Goal: Task Accomplishment & Management: Complete application form

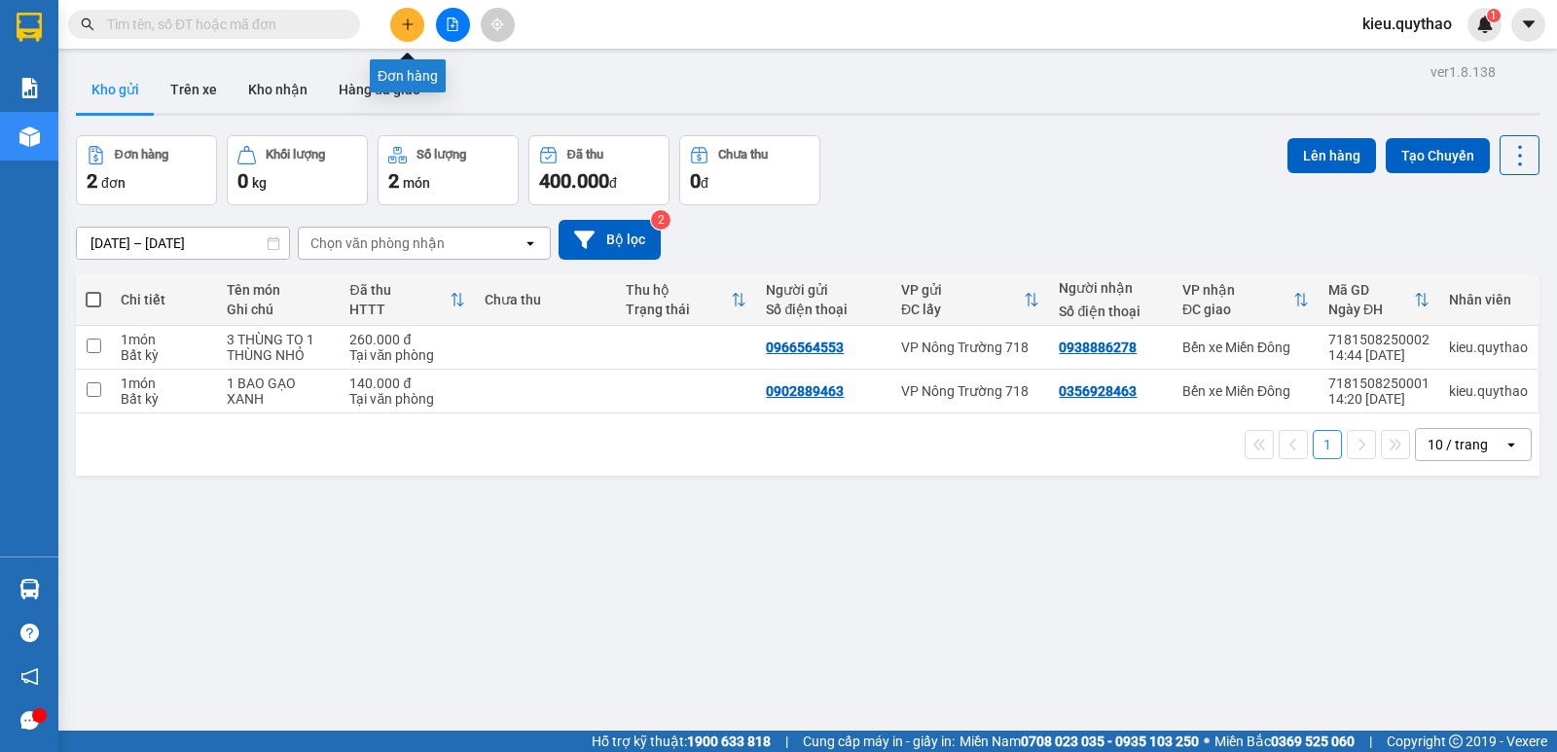
click at [409, 28] on icon "plus" at bounding box center [408, 25] width 14 height 14
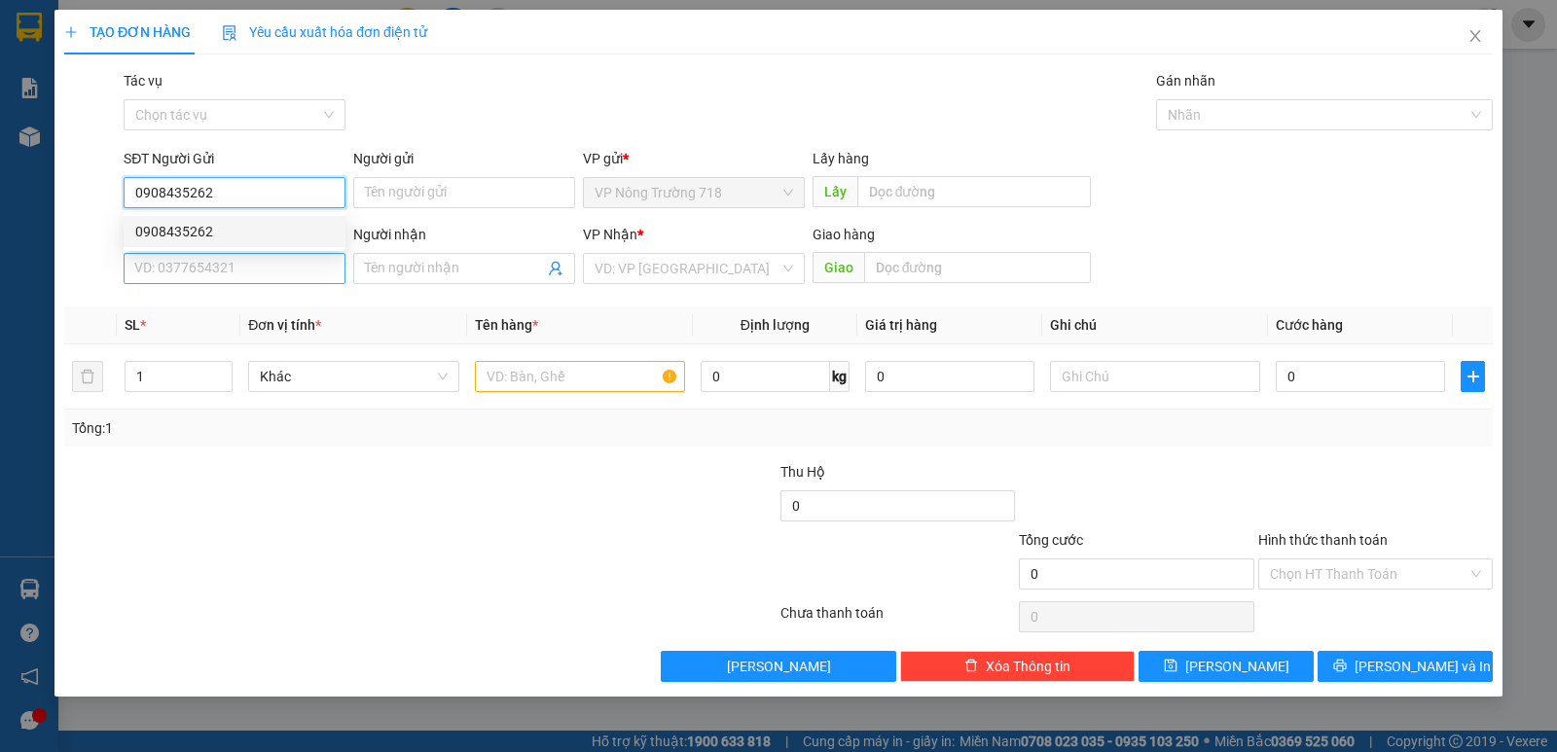
type input "0908435262"
click at [223, 272] on input "SĐT Người Nhận *" at bounding box center [235, 268] width 222 height 31
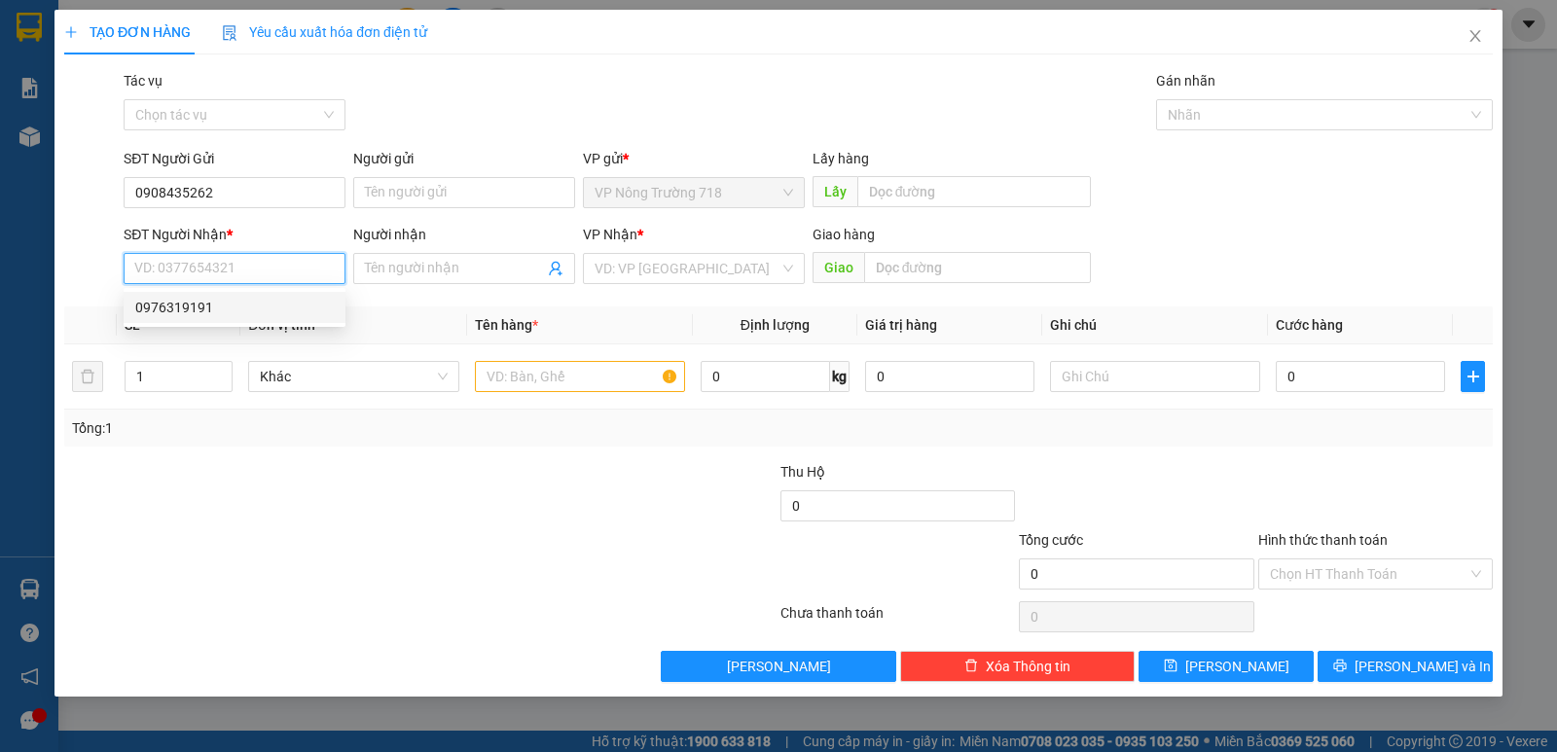
click at [222, 303] on div "0976319191" at bounding box center [234, 307] width 199 height 21
type input "0976319191"
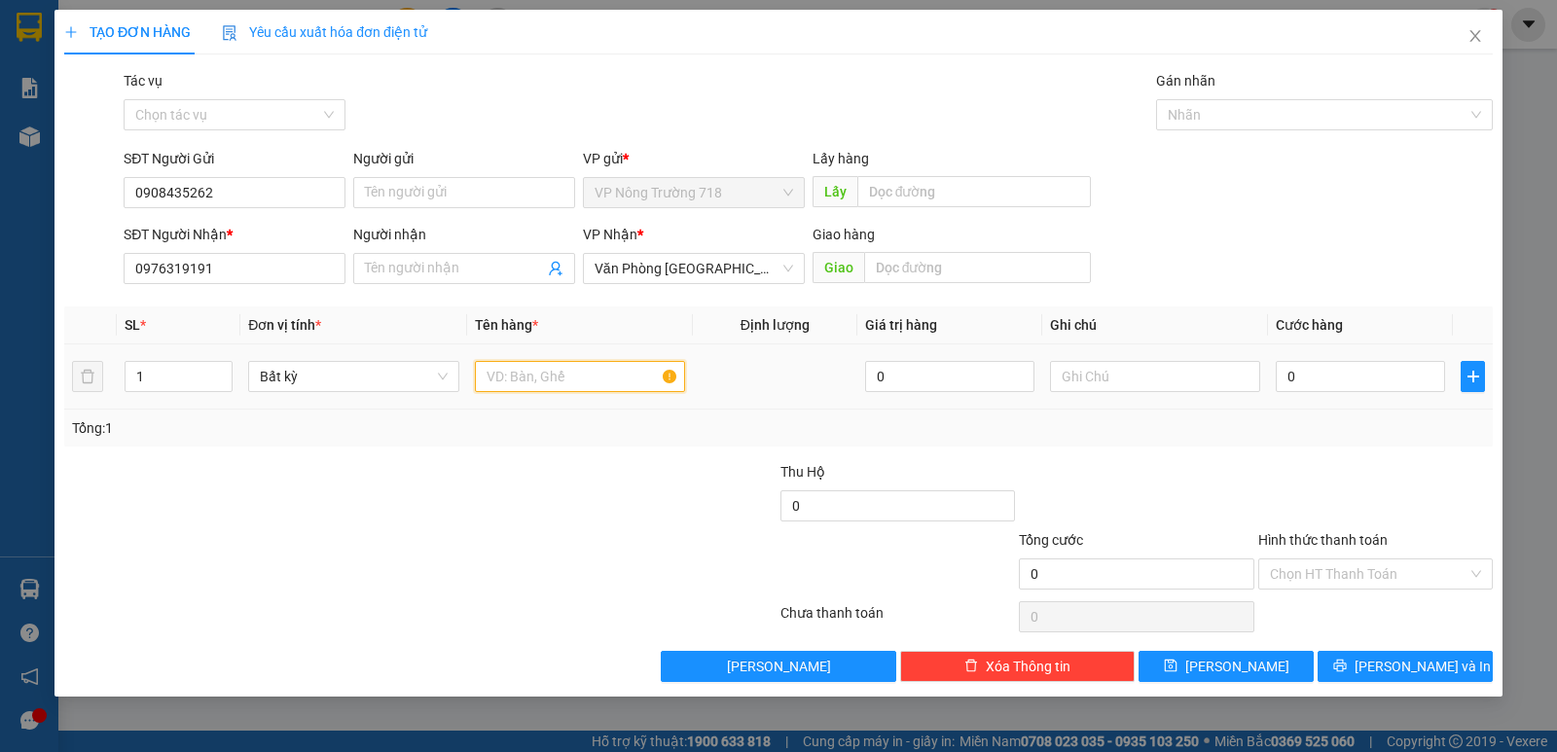
click at [577, 372] on input "text" at bounding box center [580, 376] width 210 height 31
type input "1 BAO 1 THÙNG XỐP"
click at [1386, 373] on input "0" at bounding box center [1360, 376] width 169 height 31
type input "5"
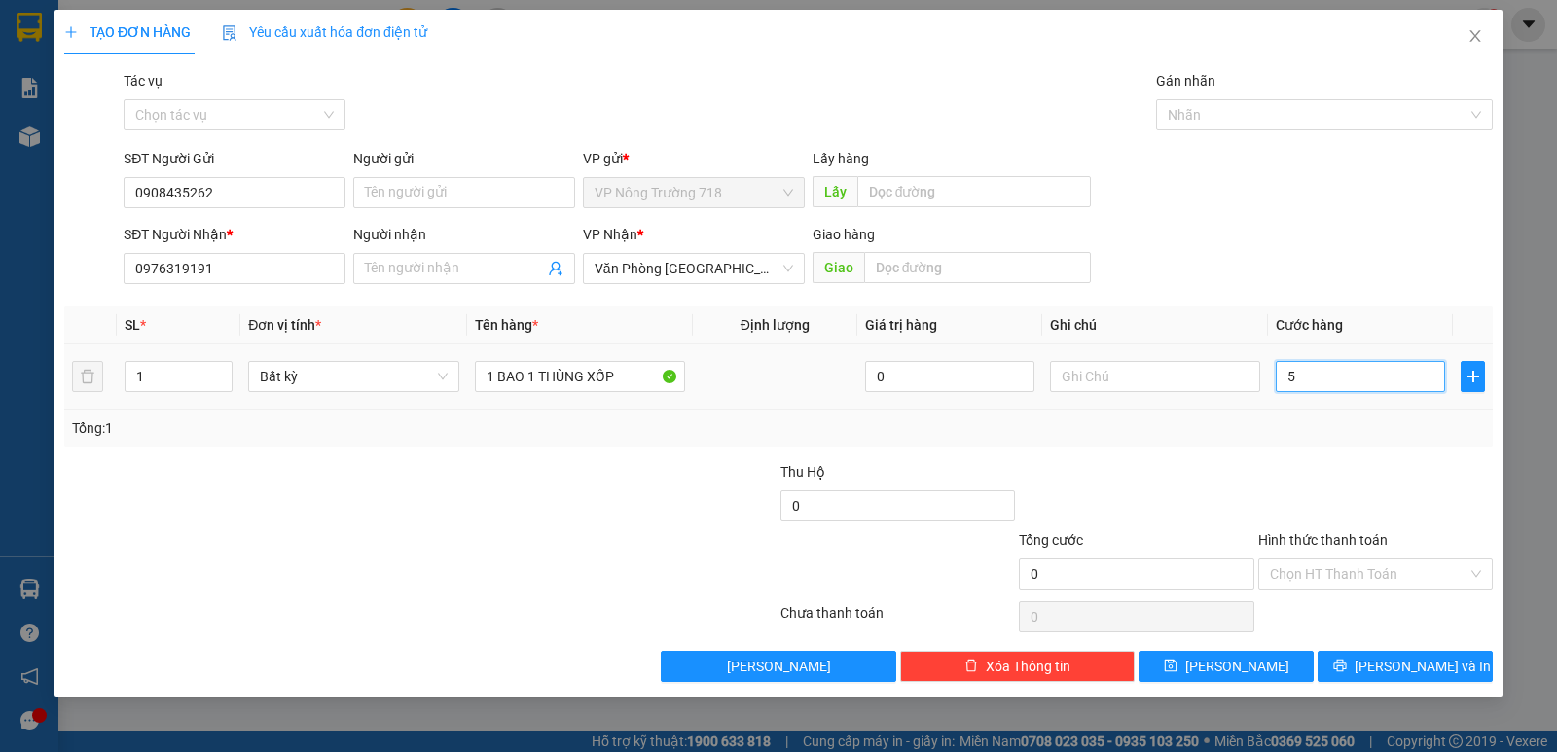
type input "5"
type input "0"
type input "01"
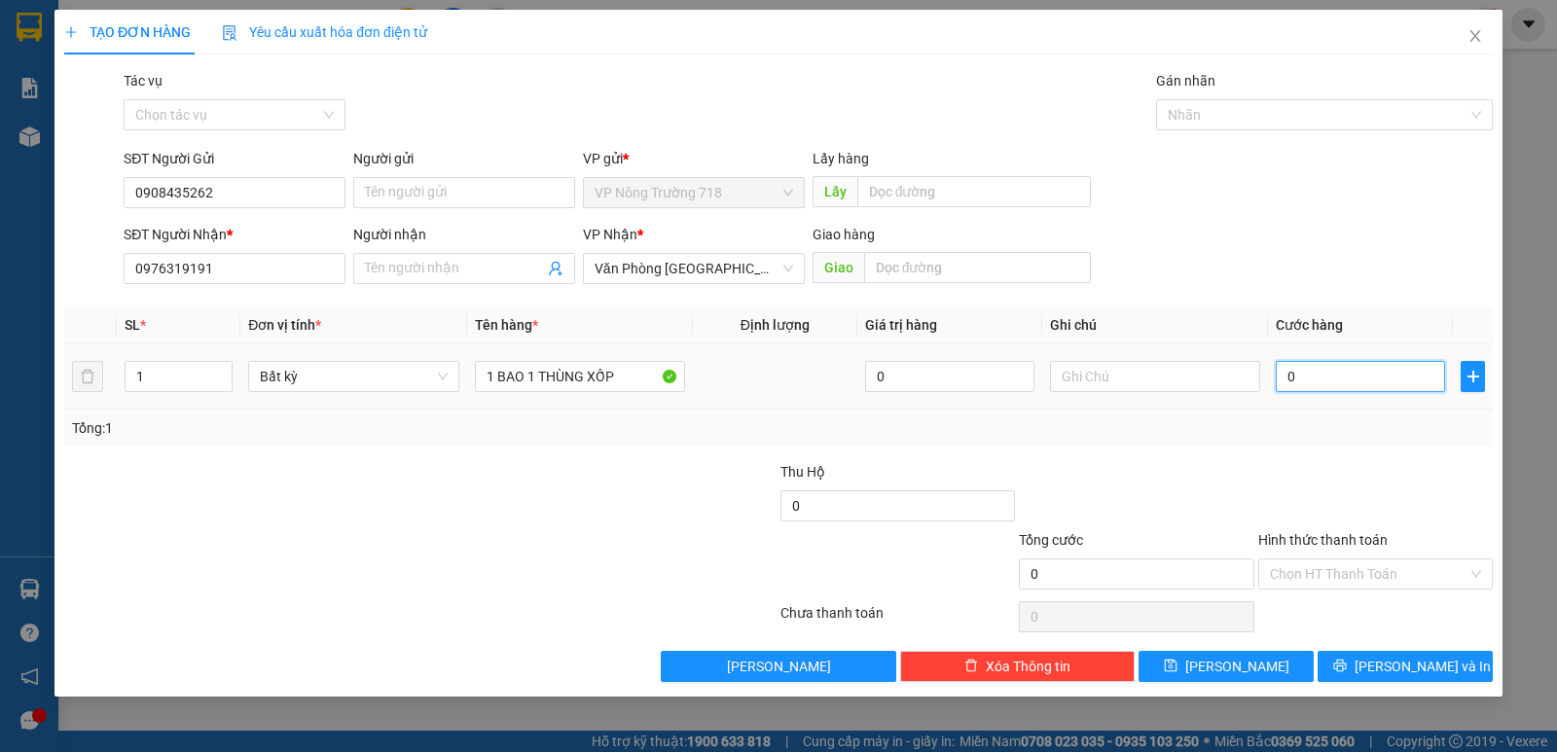
type input "1"
type input "015"
type input "15"
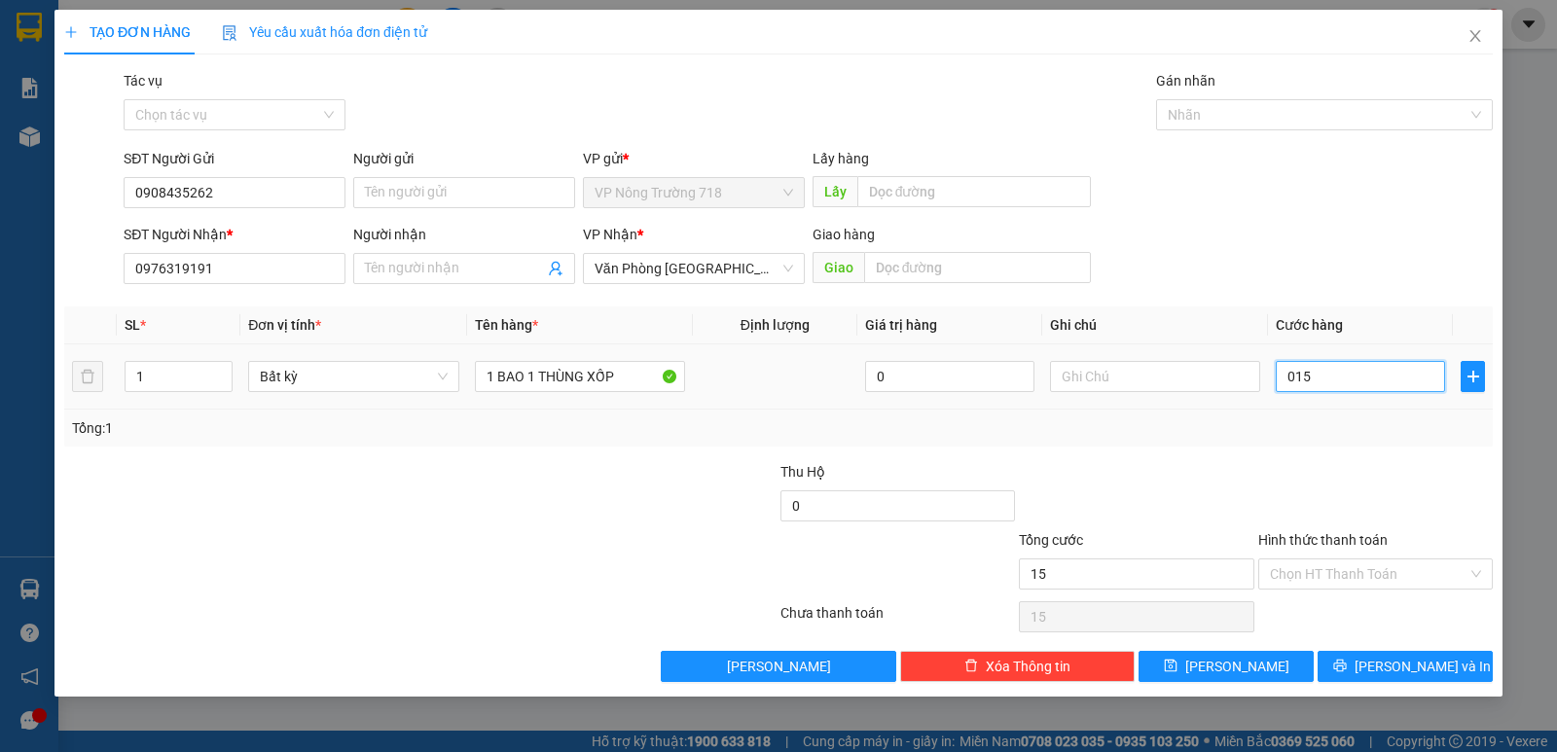
type input "0.150"
type input "150"
type input "015"
type input "15"
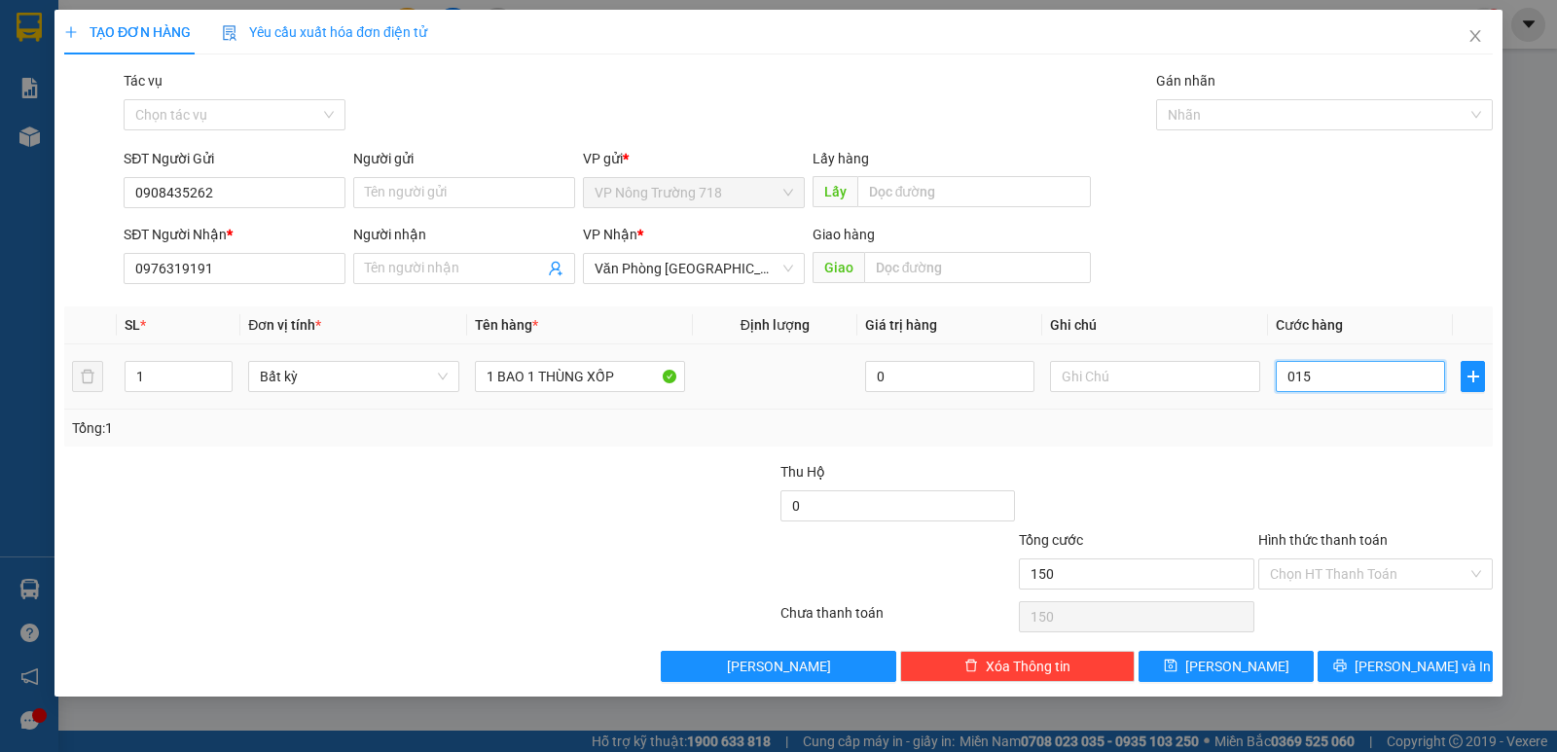
type input "15"
type input "01"
type input "1"
type input "0"
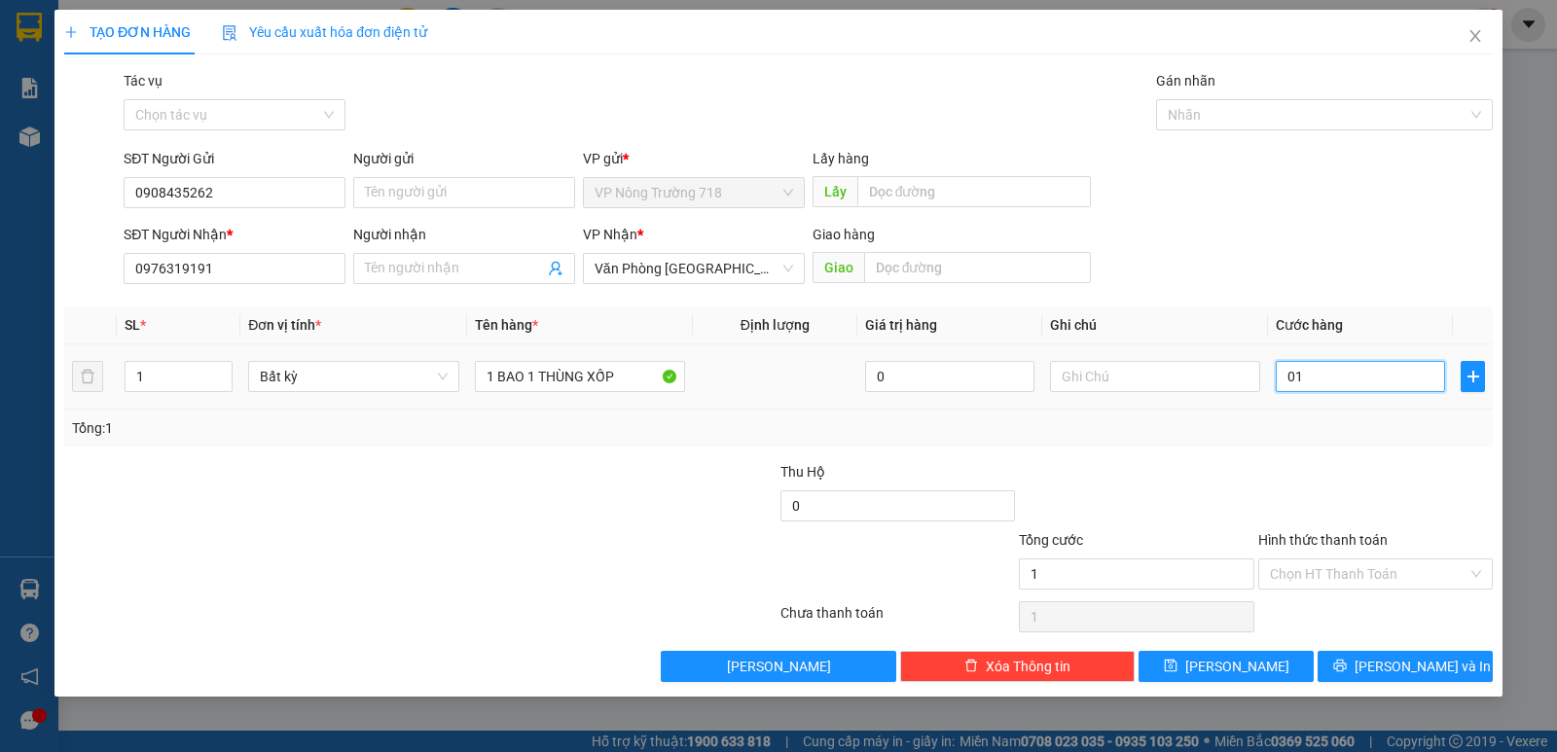
type input "0"
click at [1283, 373] on input "0" at bounding box center [1360, 376] width 169 height 31
type input "10"
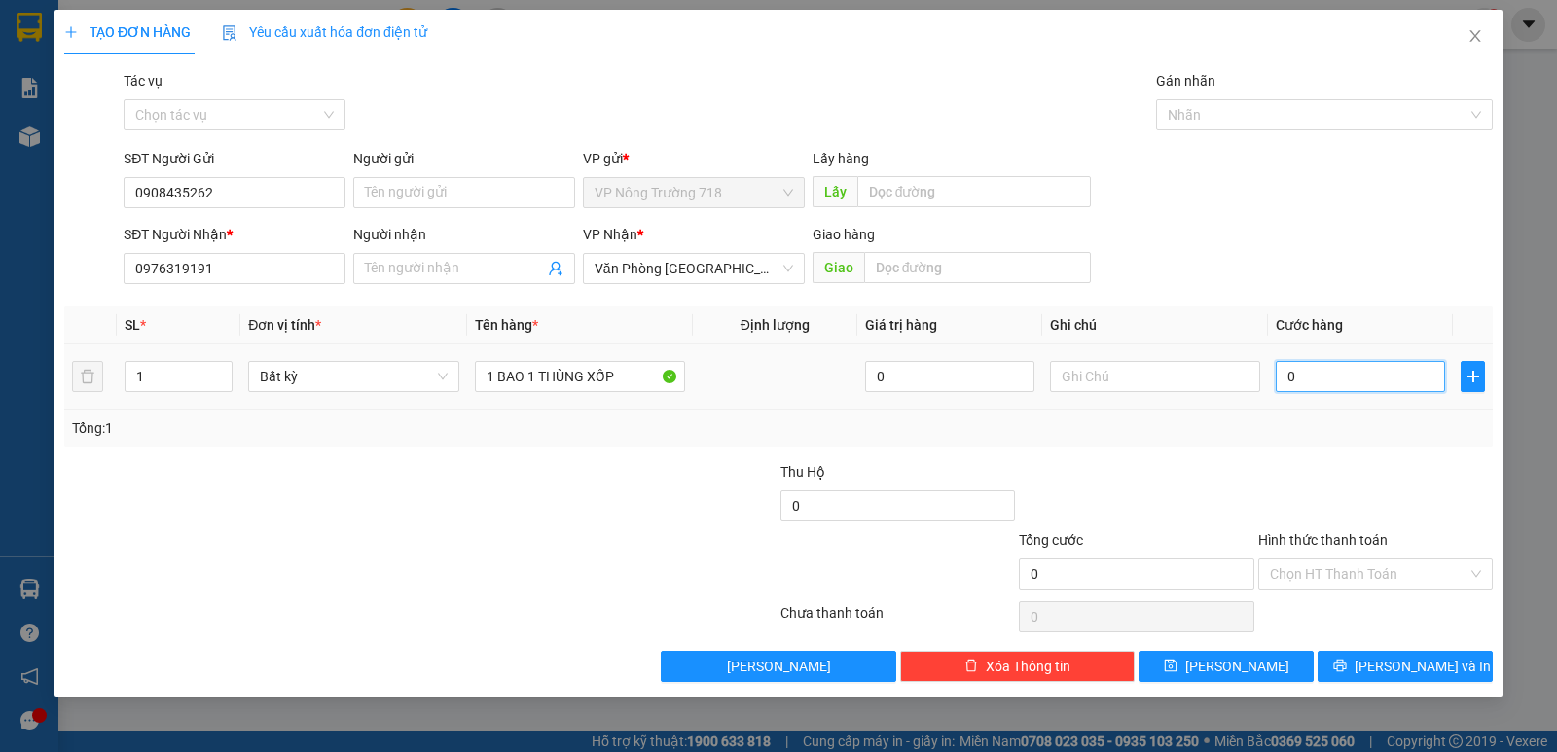
type input "10"
type input "150"
type input "1.500"
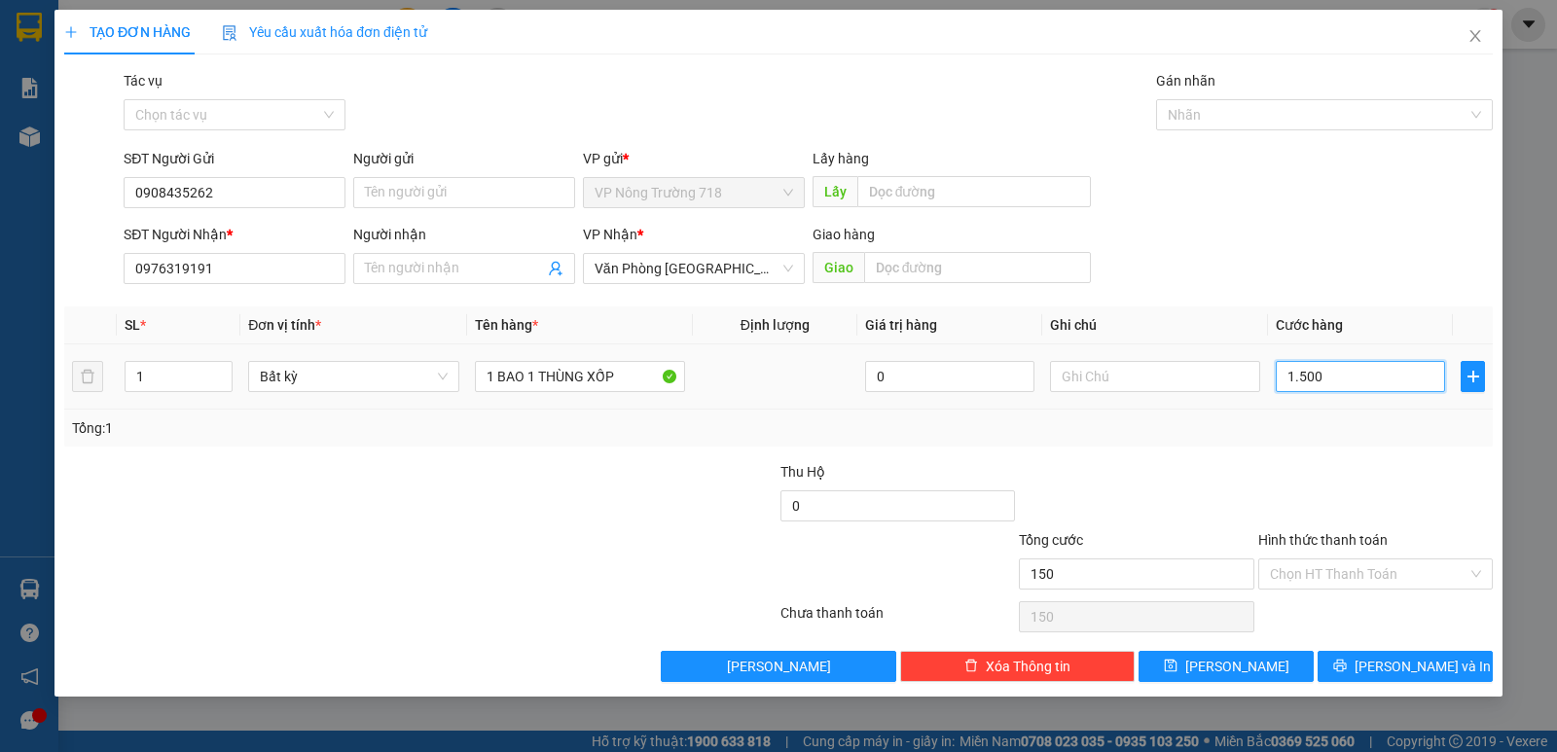
type input "1.500"
type input "15.000"
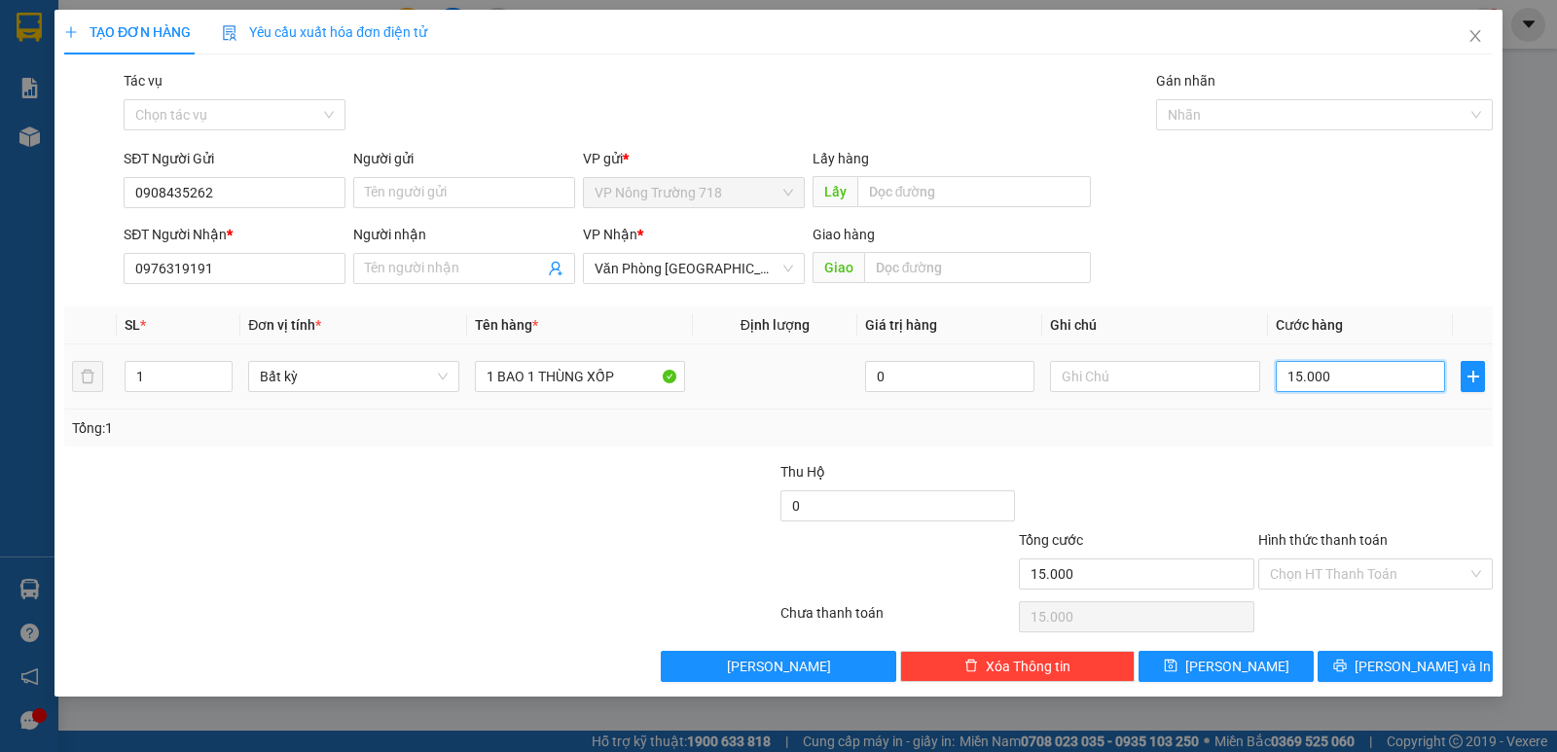
type input "150.000"
click at [1329, 575] on input "Hình thức thanh toán" at bounding box center [1369, 574] width 198 height 29
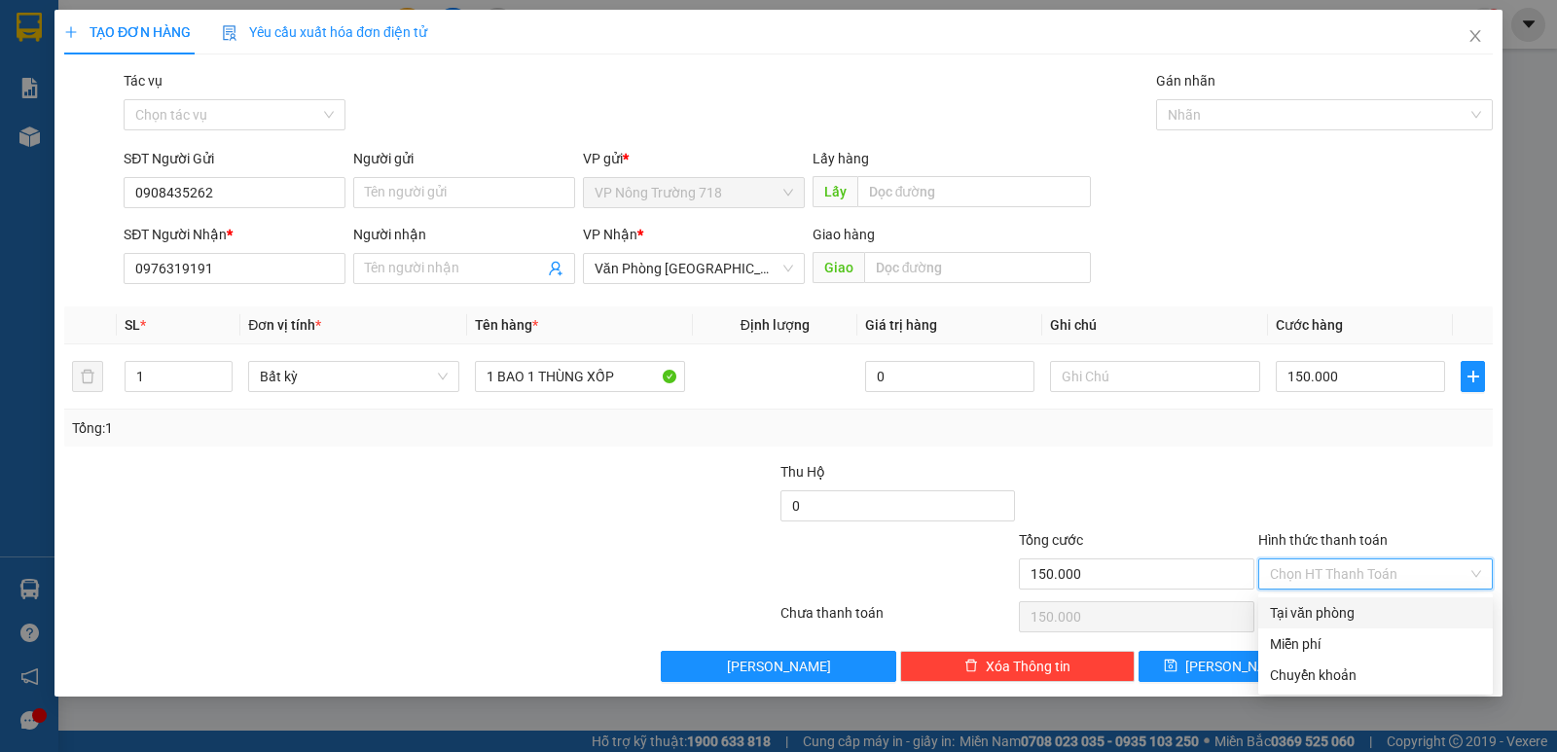
click at [1307, 617] on div "Tại văn phòng" at bounding box center [1375, 612] width 211 height 21
type input "0"
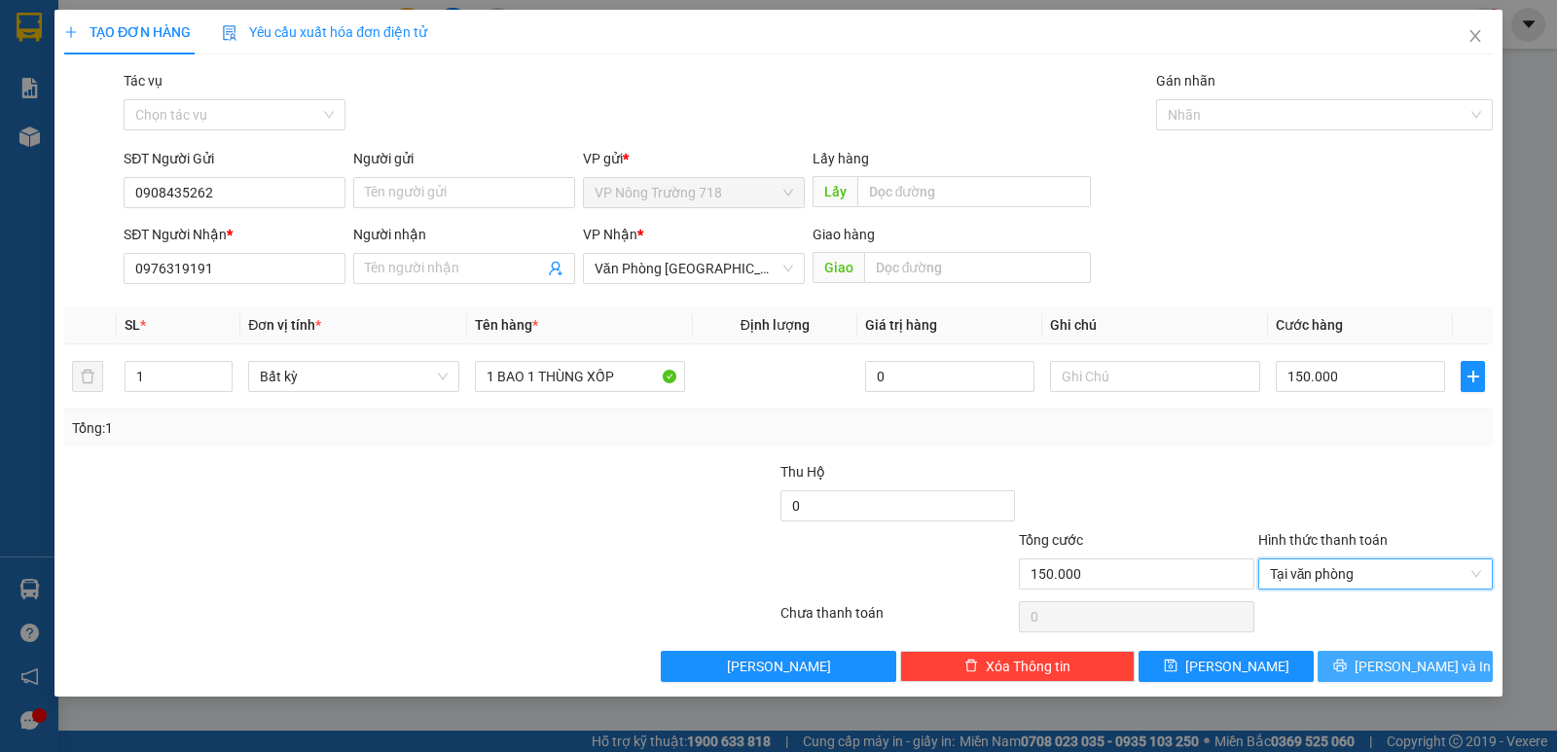
click at [1347, 674] on span "printer" at bounding box center [1340, 667] width 14 height 16
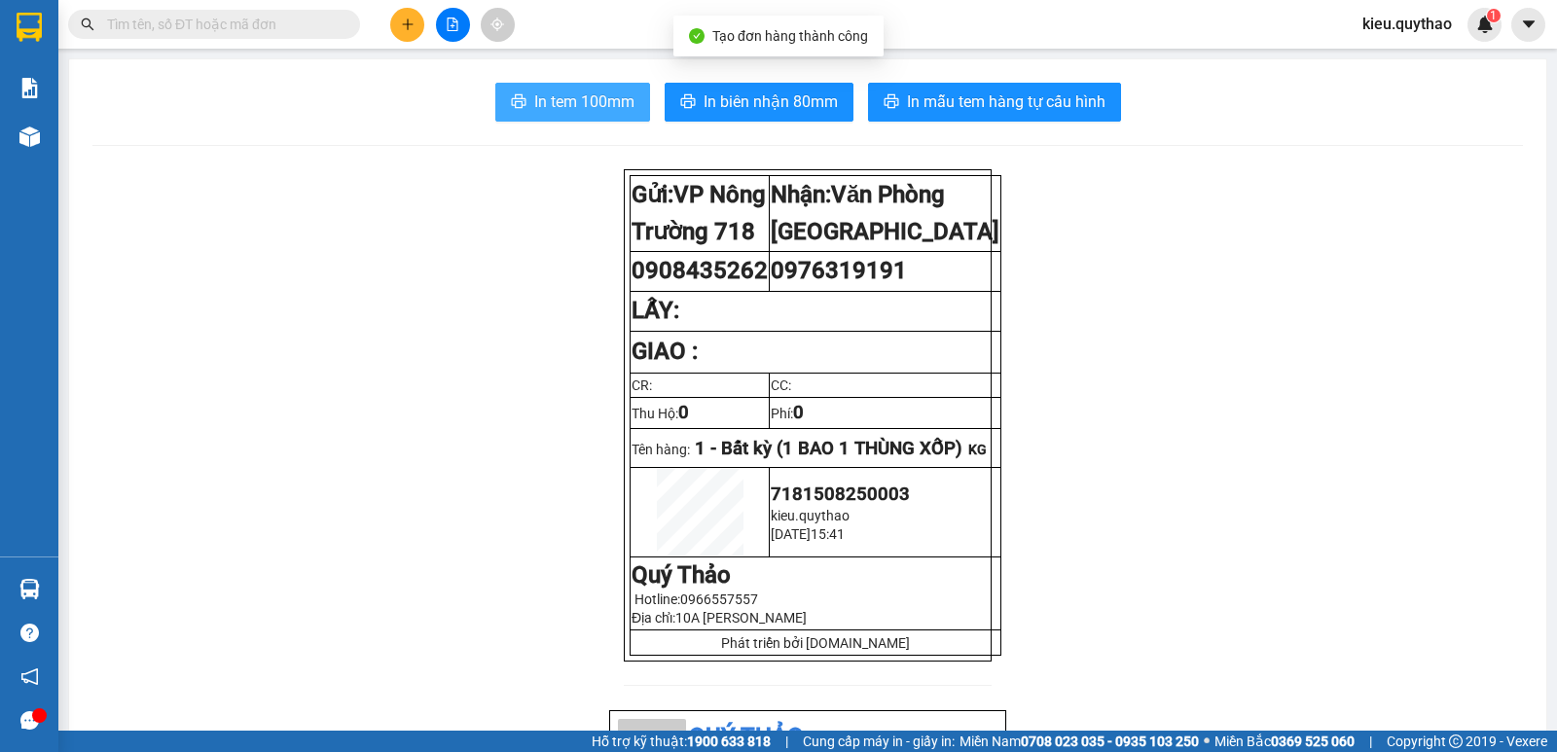
click at [535, 102] on span "In tem 100mm" at bounding box center [584, 102] width 100 height 24
